Goal: Task Accomplishment & Management: Manage account settings

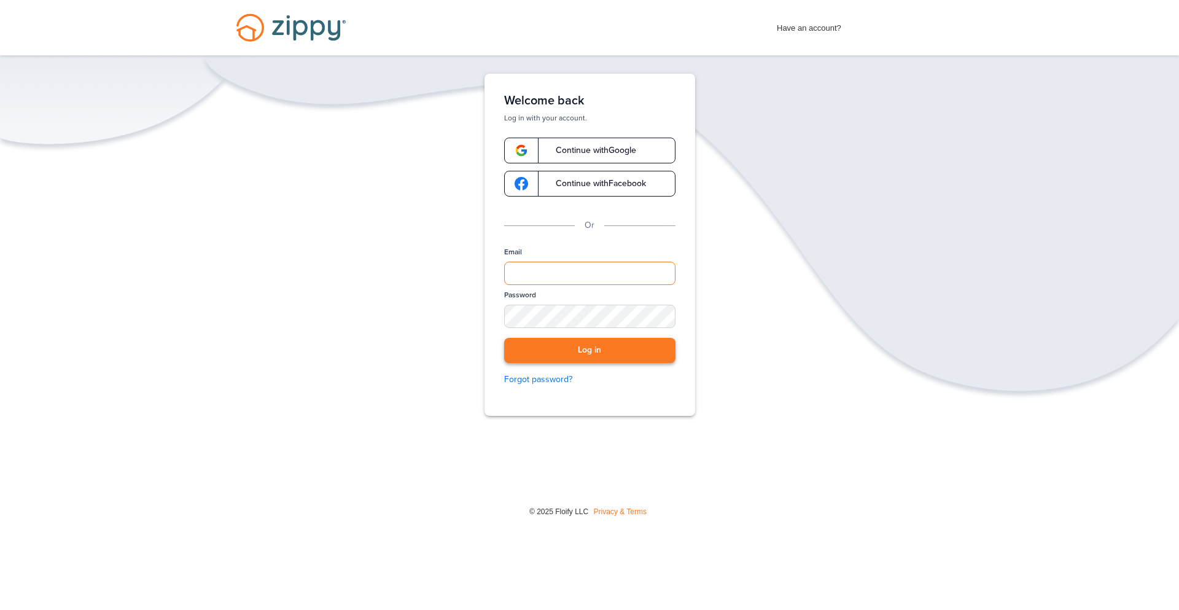
type input "**********"
click at [597, 354] on button "Log in" at bounding box center [589, 350] width 171 height 25
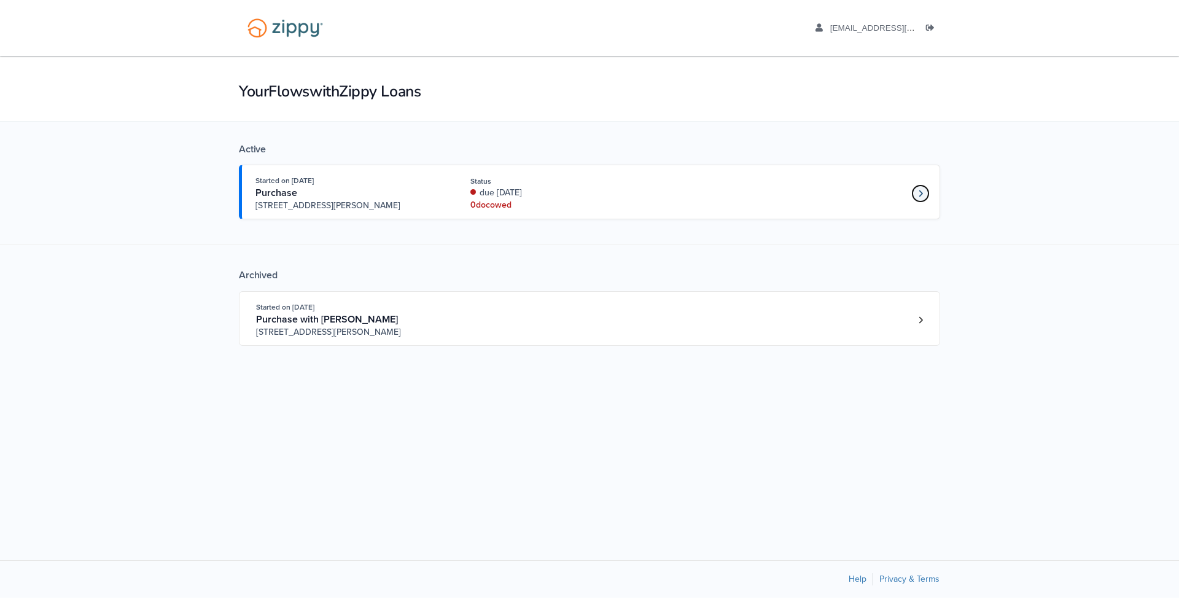
click at [919, 192] on icon "Loan number 4263773" at bounding box center [921, 193] width 4 height 9
